Goal: Transaction & Acquisition: Purchase product/service

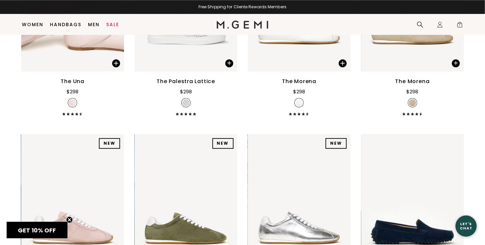
scroll to position [815, 0]
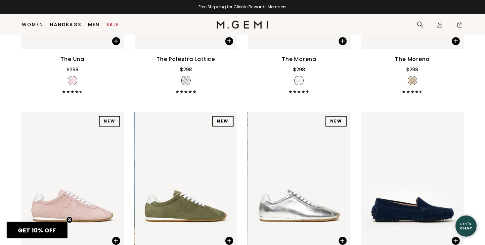
drag, startPoint x: 484, startPoint y: 241, endPoint x: 487, endPoint y: 241, distance: 3.7
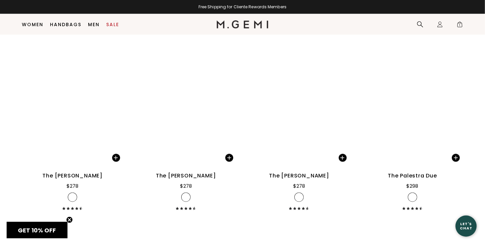
scroll to position [1745, 0]
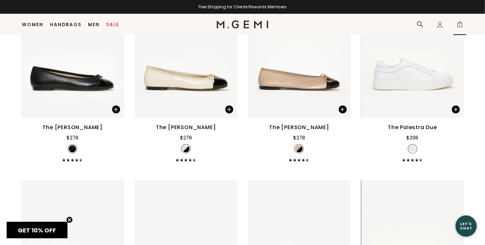
click at [461, 23] on span "1" at bounding box center [459, 25] width 7 height 7
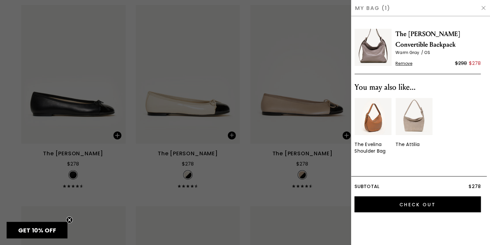
scroll to position [0, 0]
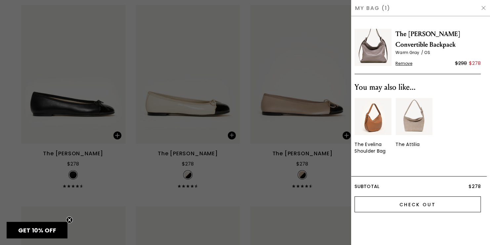
click at [409, 205] on input "Check Out" at bounding box center [418, 204] width 126 height 16
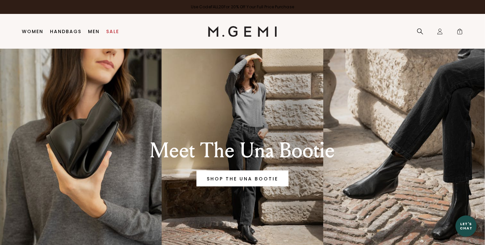
click at [249, 8] on link "Use Code FALL20 For 20% Off Your Full Price Purchase" at bounding box center [242, 7] width 485 height 14
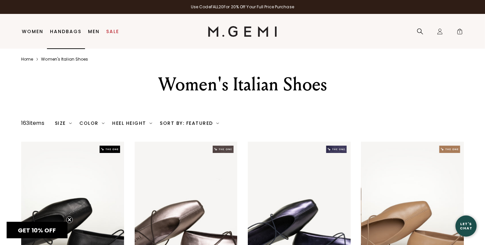
click at [63, 30] on link "Handbags" at bounding box center [65, 31] width 31 height 5
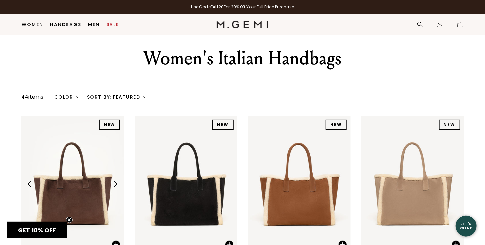
scroll to position [25, 0]
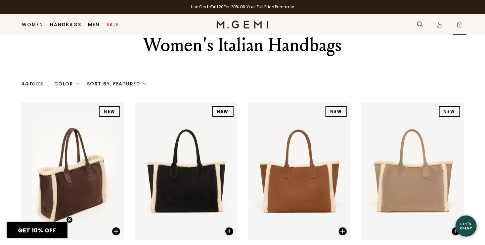
click at [460, 26] on span "1" at bounding box center [459, 25] width 7 height 7
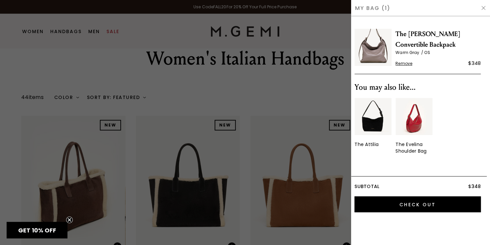
scroll to position [0, 0]
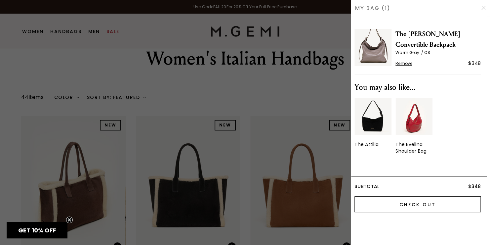
click at [424, 206] on input "Check Out" at bounding box center [418, 204] width 126 height 16
